Goal: Complete application form

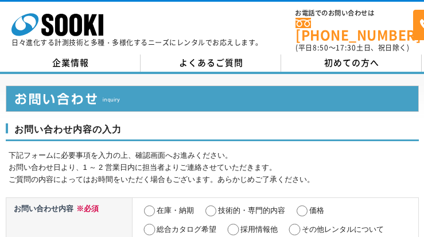
select select "13"
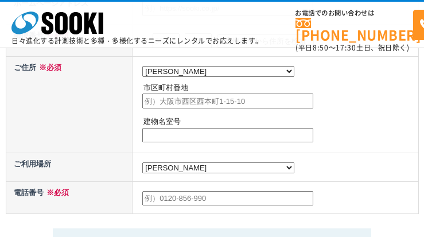
radio input "true"
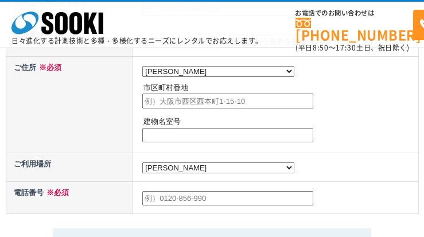
radio input "true"
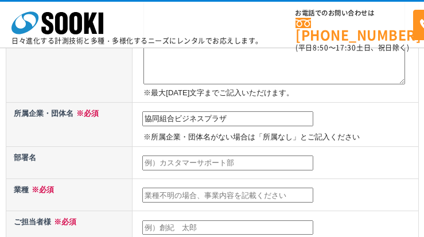
type input "協同組合ビジネスプラザ"
type input "代表"
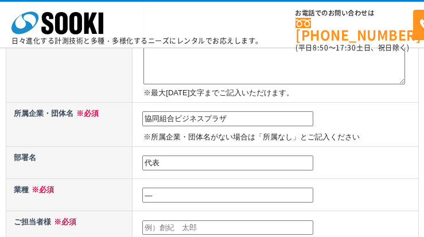
type input "―"
type input "[PERSON_NAME]"
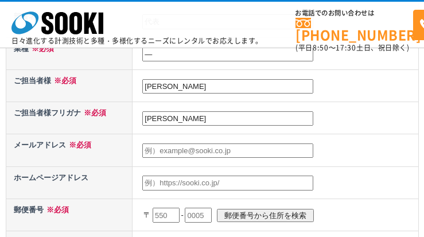
type input "[PERSON_NAME]"
type input "[EMAIL_ADDRESS][DOMAIN_NAME]"
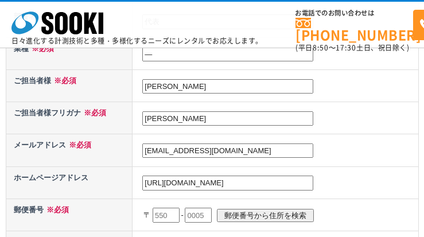
type input "[URL][DOMAIN_NAME]"
type input "105"
type input "[DATE]"
type input "0004"
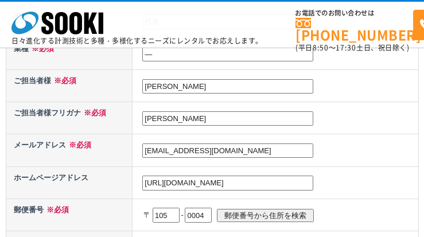
scroll to position [553, 0]
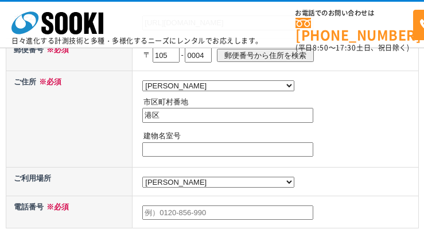
type input "港区"
type input "―"
type input "0364357058"
type textarea "loremi dolorsita consectetur。adipiscingelits doeiusm。 temporincididuntutla、etdo…"
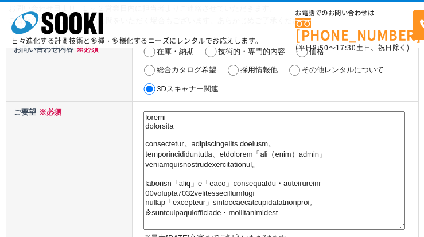
scroll to position [458, 0]
